Goal: Information Seeking & Learning: Find specific page/section

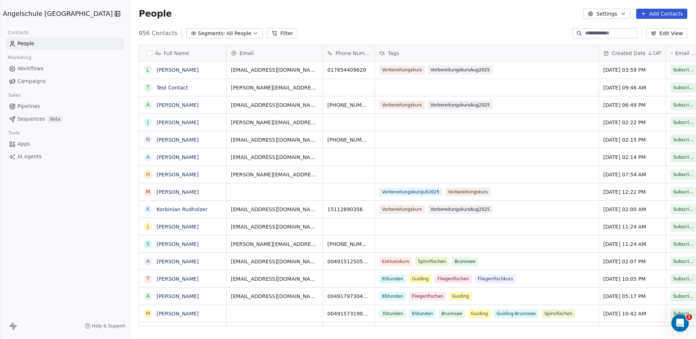
scroll to position [292, 592]
click at [31, 79] on span "Campaigns" at bounding box center [31, 82] width 28 height 8
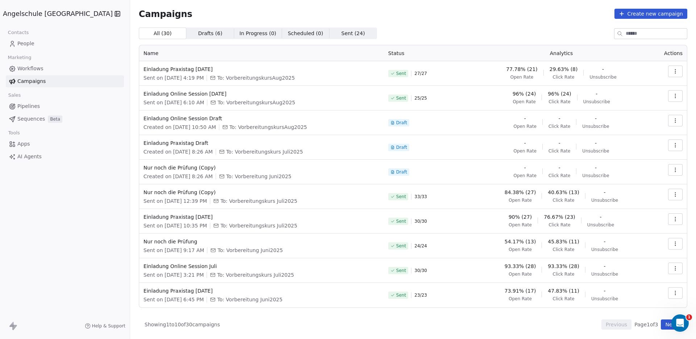
click at [678, 72] on icon "button" at bounding box center [676, 72] width 6 height 6
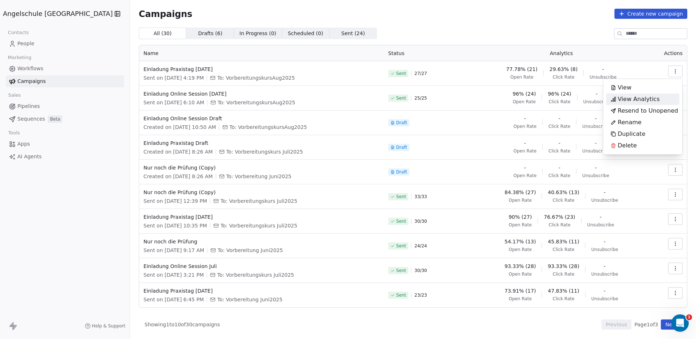
click at [624, 100] on span "View Analytics" at bounding box center [639, 99] width 42 height 9
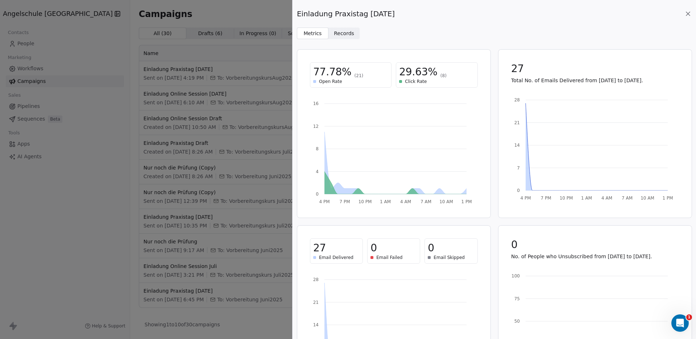
click at [22, 43] on div "Einladung Praxistag [DATE] Metrics Metrics Records Records 77.78% (21) Open Rat…" at bounding box center [348, 169] width 696 height 339
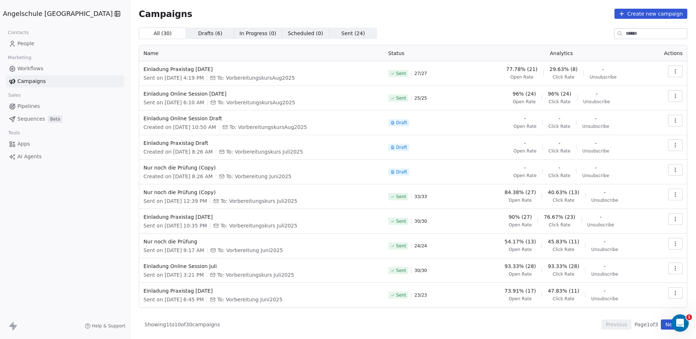
click at [21, 42] on span "People" at bounding box center [25, 44] width 17 height 8
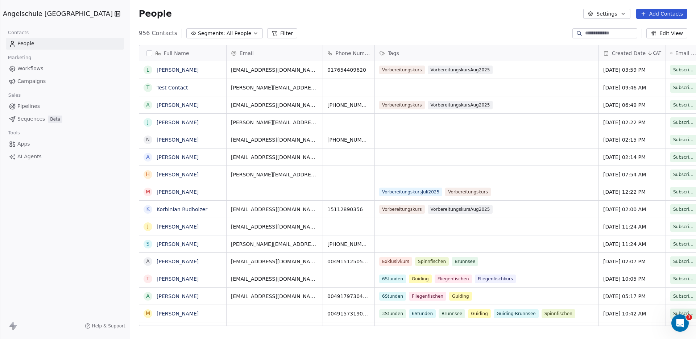
scroll to position [292, 592]
click at [585, 36] on input at bounding box center [610, 33] width 51 height 7
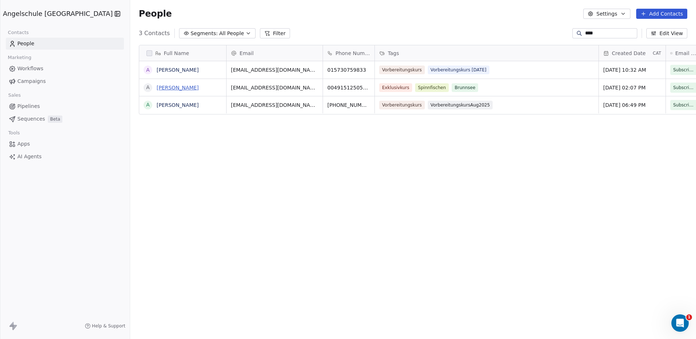
type input "****"
click at [157, 88] on link "[PERSON_NAME]" at bounding box center [178, 88] width 42 height 6
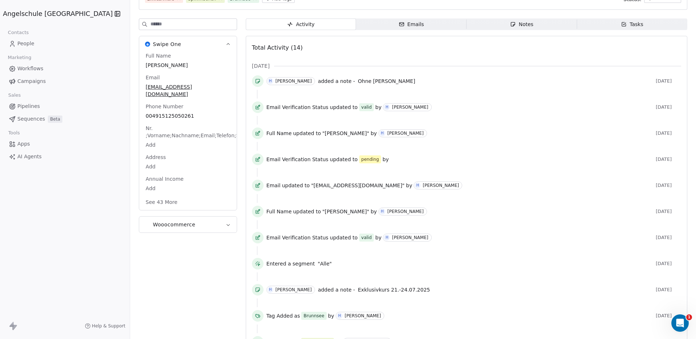
scroll to position [150, 0]
